Goal: Use online tool/utility: Utilize a website feature to perform a specific function

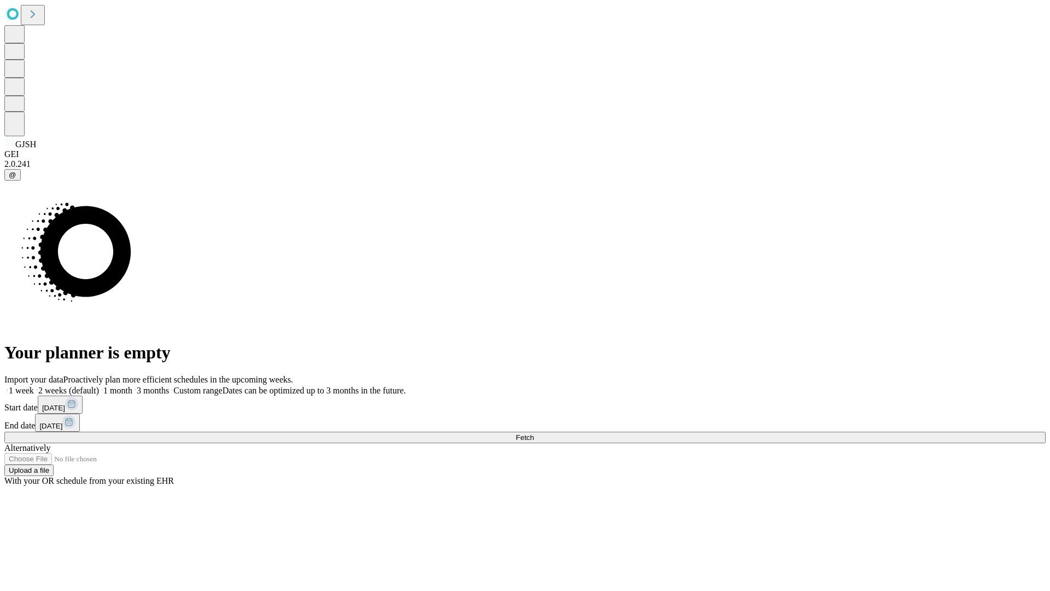
click at [534, 433] on span "Fetch" at bounding box center [525, 437] width 18 height 8
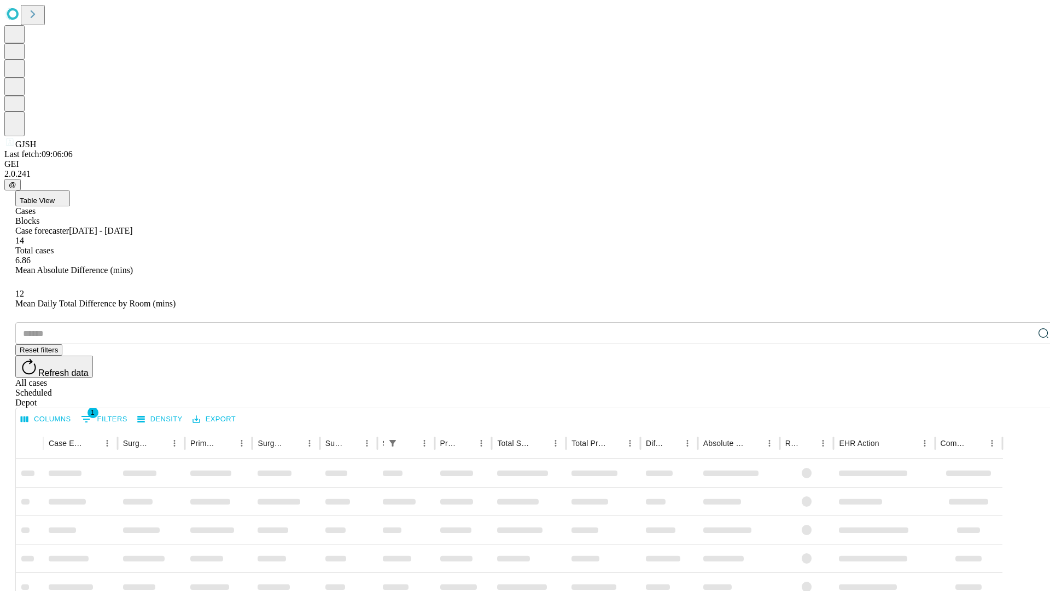
click at [55, 196] on span "Table View" at bounding box center [37, 200] width 35 height 8
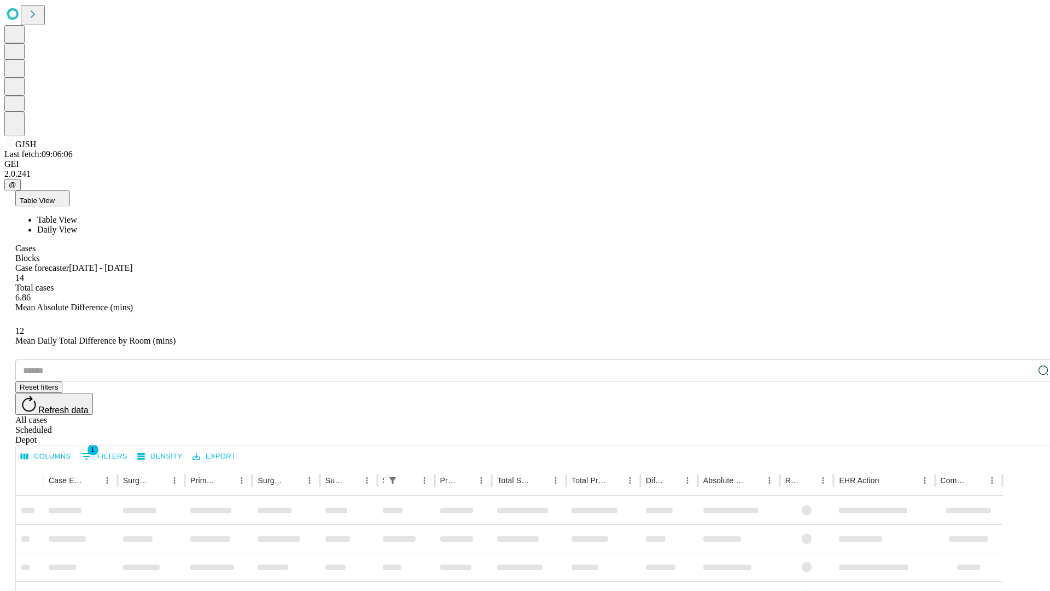
click at [77, 225] on span "Daily View" at bounding box center [57, 229] width 40 height 9
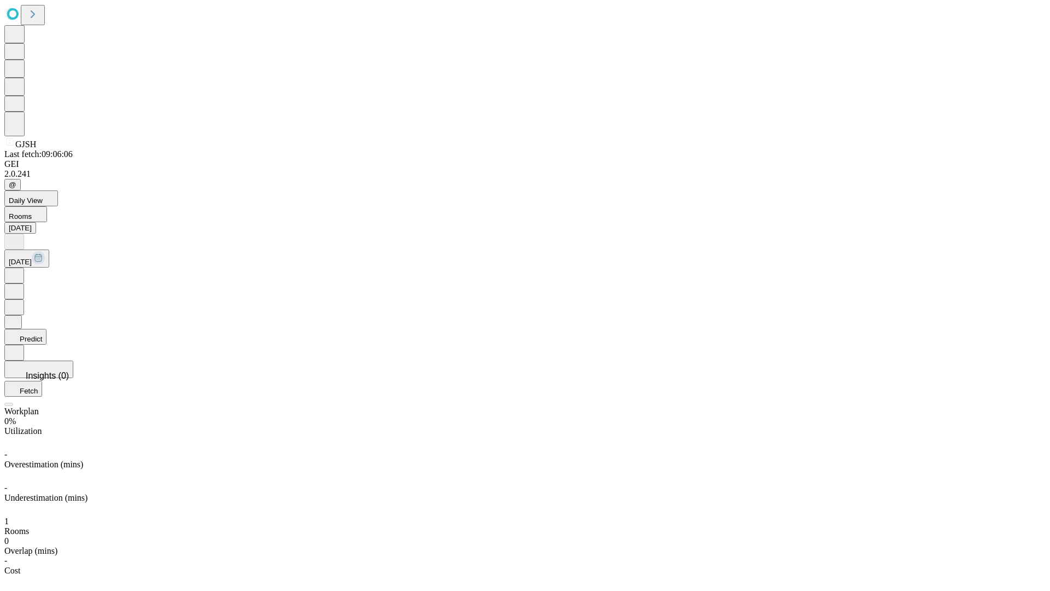
click at [46, 329] on button "Predict" at bounding box center [25, 337] width 42 height 16
